Goal: Use online tool/utility

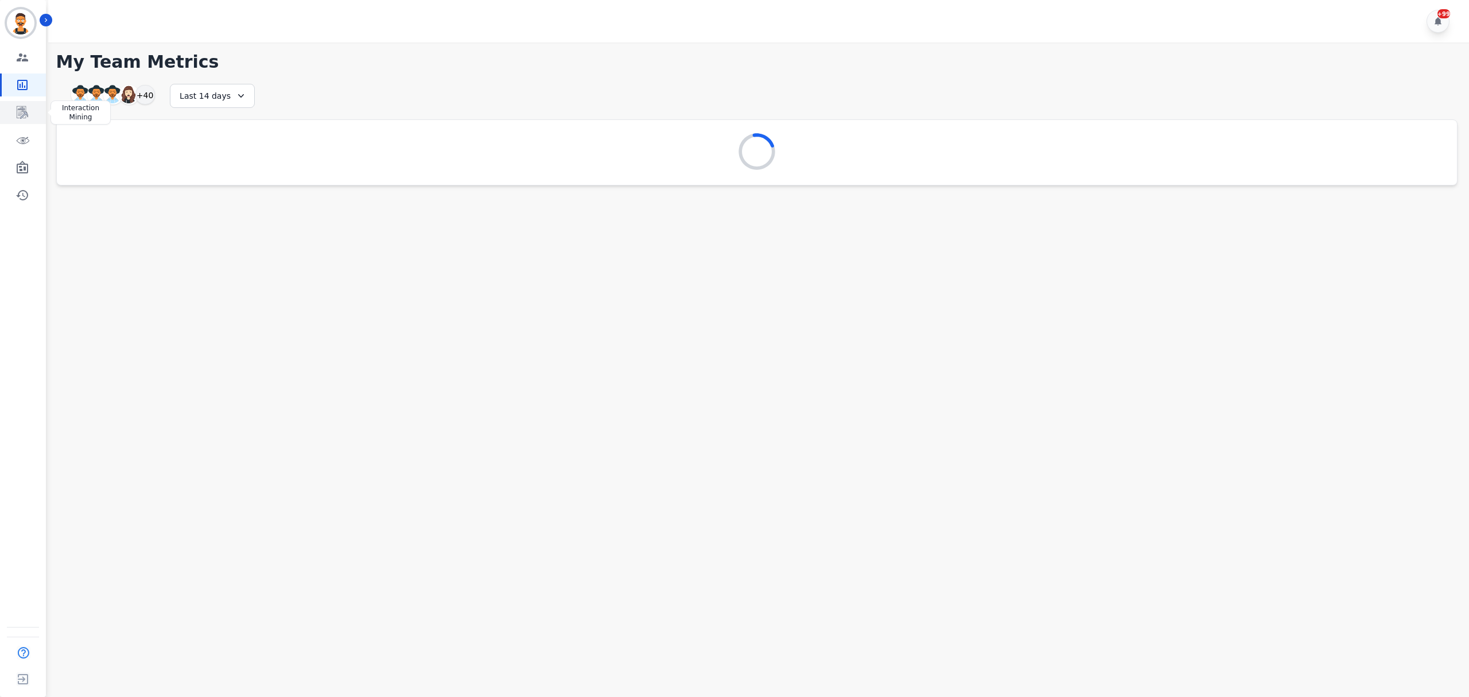
click at [25, 111] on icon "Sidebar" at bounding box center [22, 112] width 11 height 13
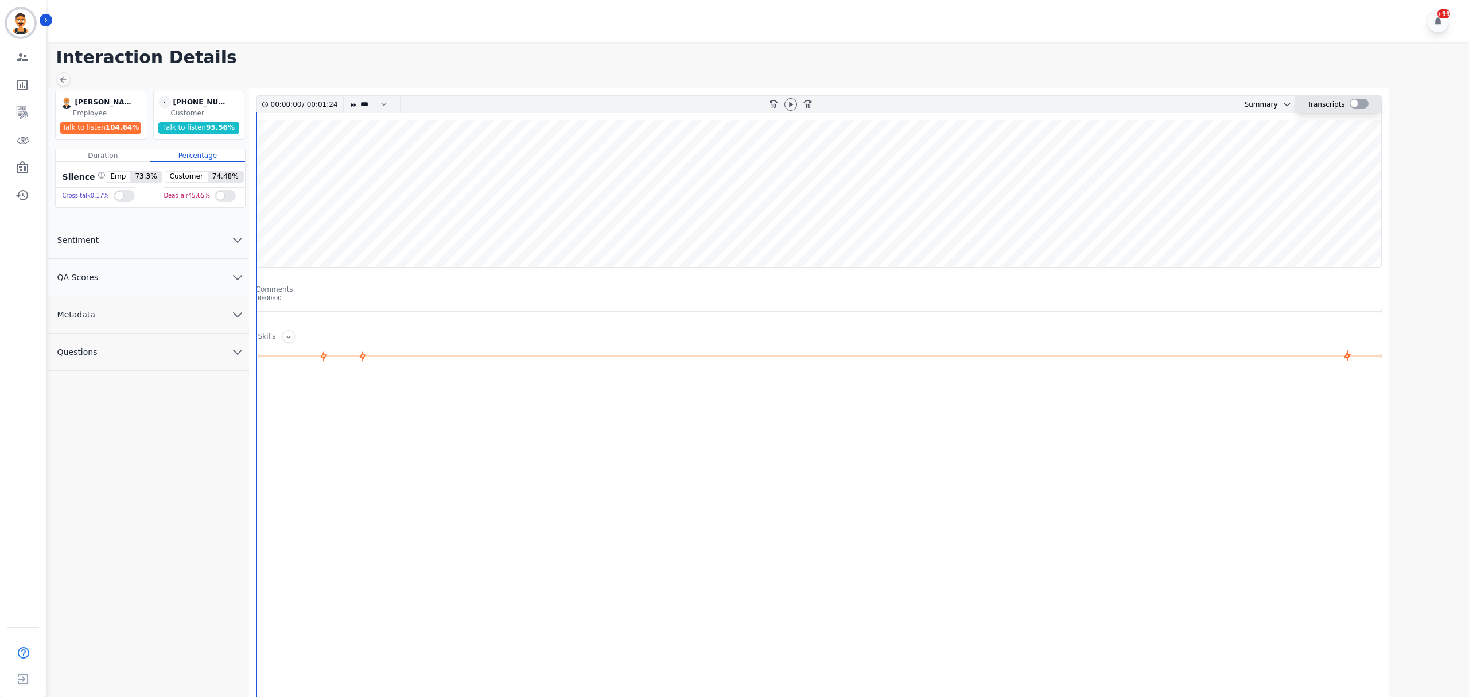
click at [1352, 106] on div at bounding box center [1358, 104] width 19 height 10
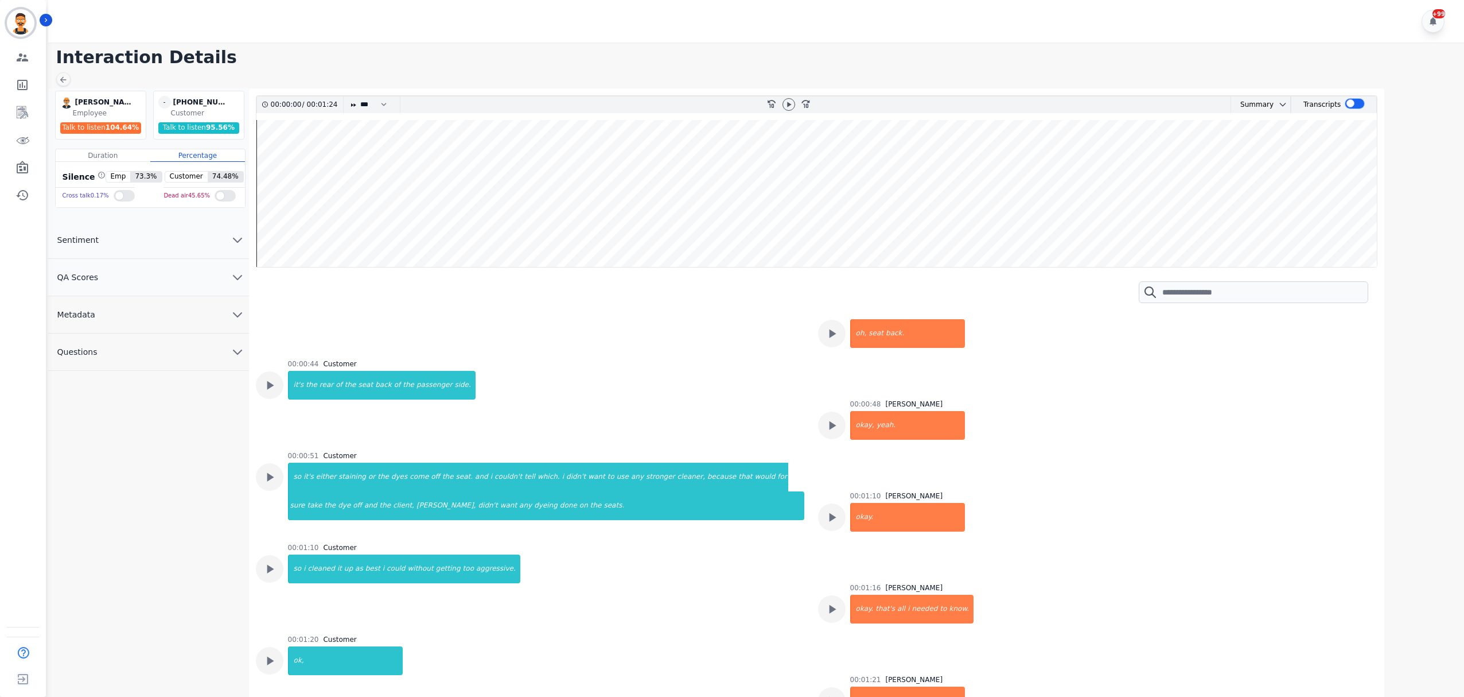
scroll to position [459, 0]
